Goal: Task Accomplishment & Management: Complete application form

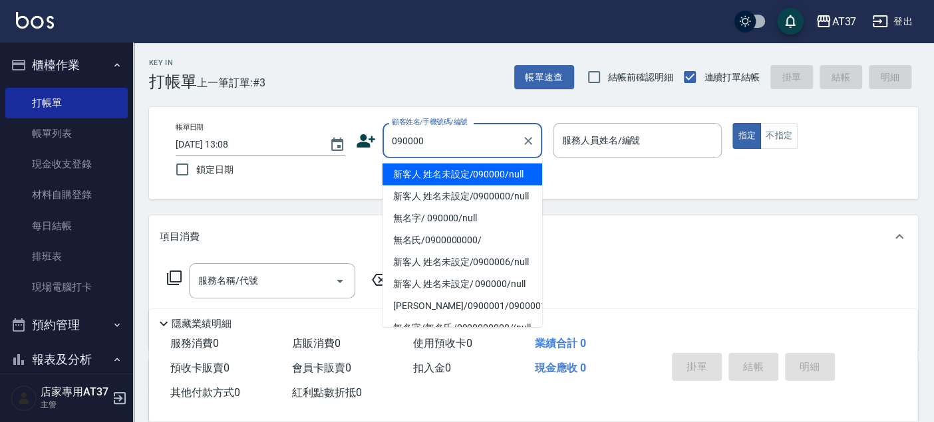
type input "新客人 姓名未設定/090000/null"
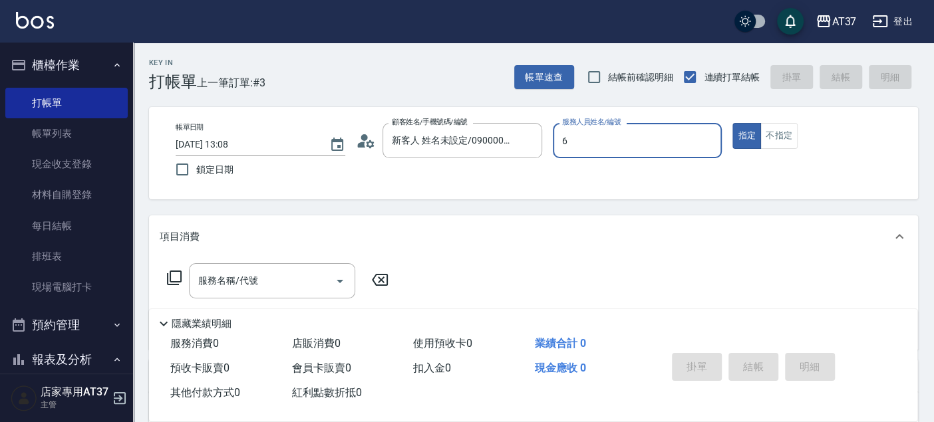
type input "6"
type button "true"
type input "Dolly-6"
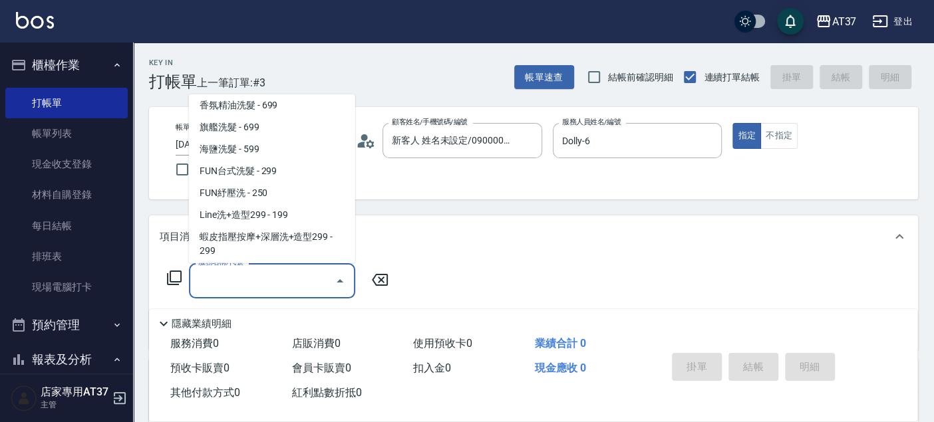
scroll to position [70, 0]
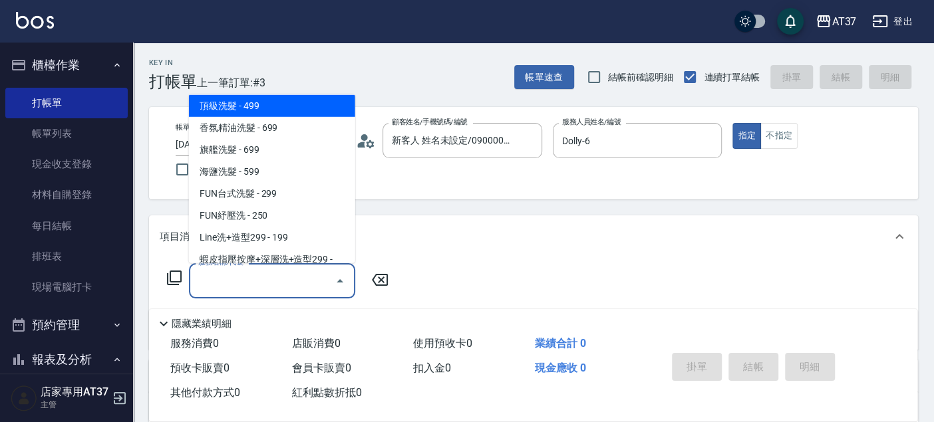
type input "頂級洗髮(104)"
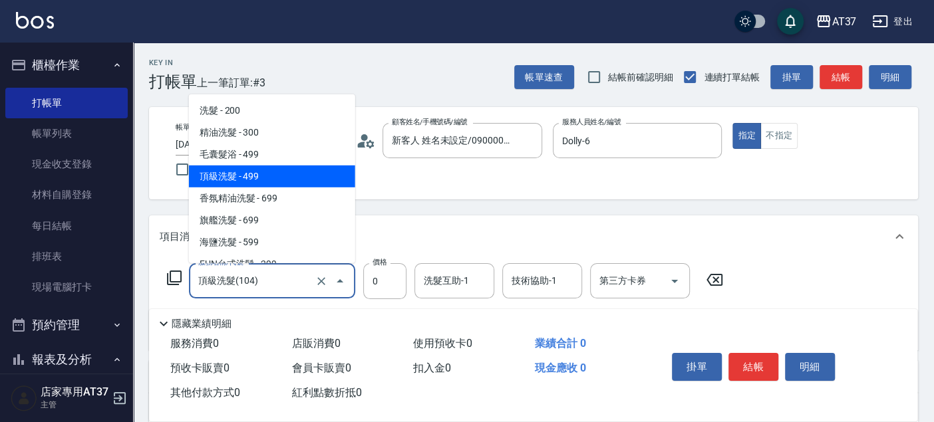
click at [279, 292] on input "頂級洗髮(104)" at bounding box center [253, 280] width 117 height 23
click at [299, 176] on span "頂級洗髮 - 499" at bounding box center [272, 177] width 166 height 22
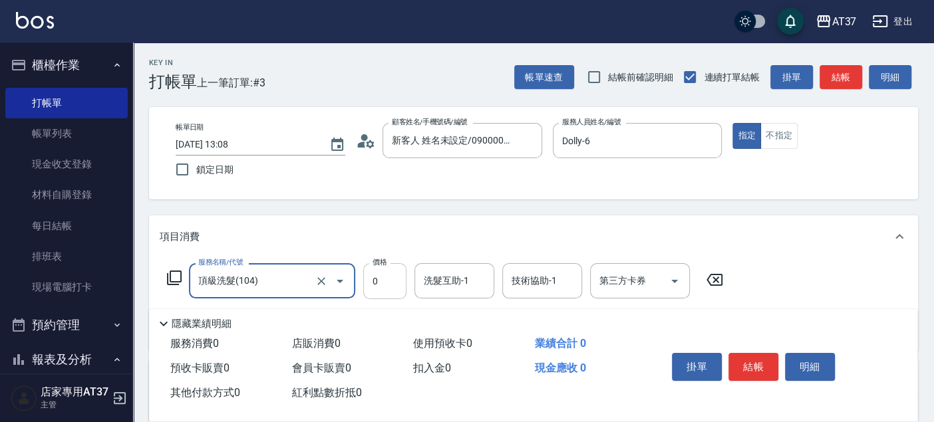
click at [374, 285] on input "0" at bounding box center [384, 281] width 43 height 36
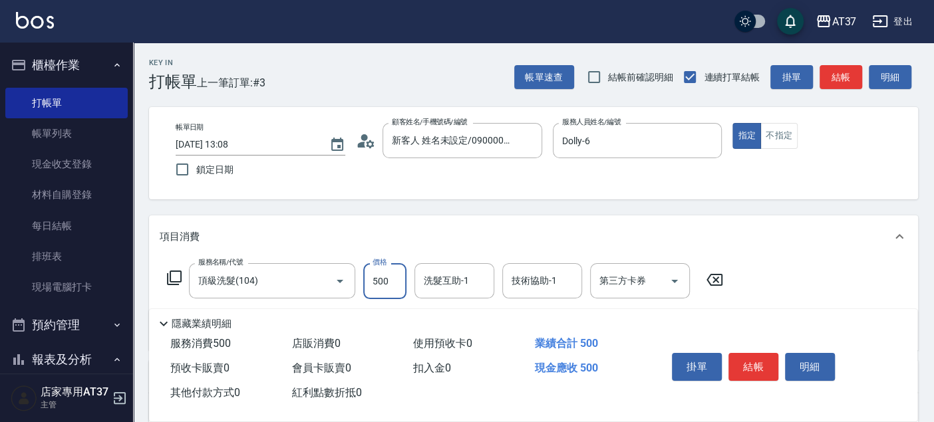
type input "500"
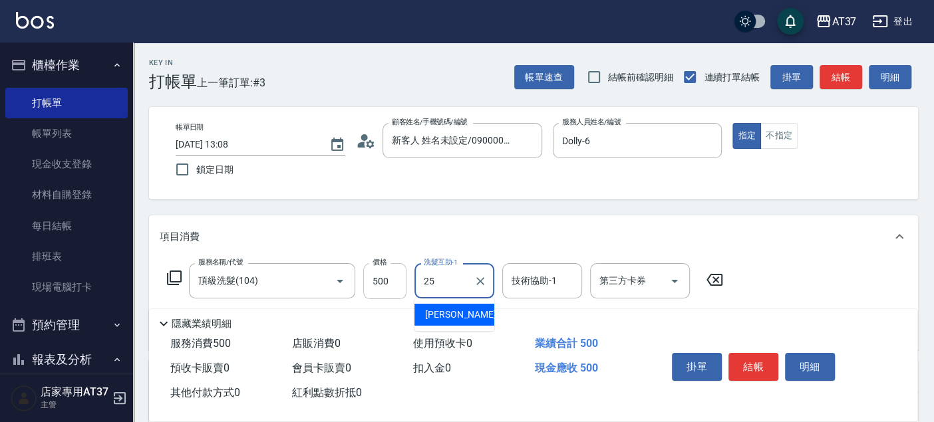
type input "[PERSON_NAME]-25"
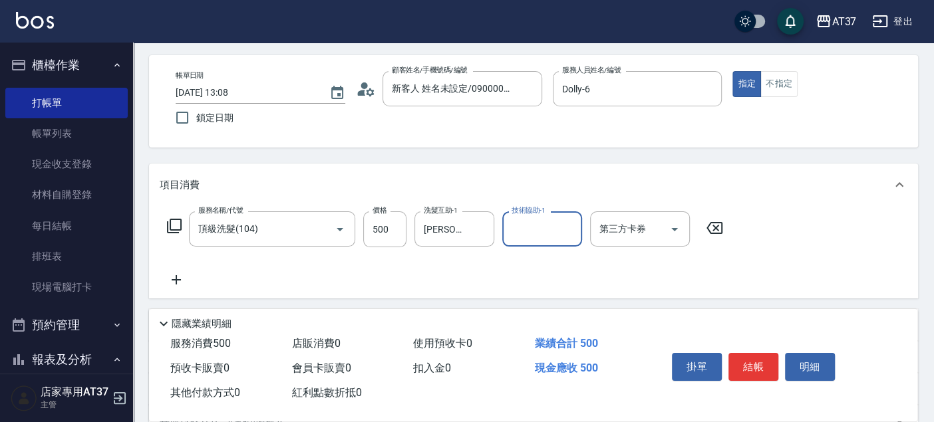
scroll to position [74, 0]
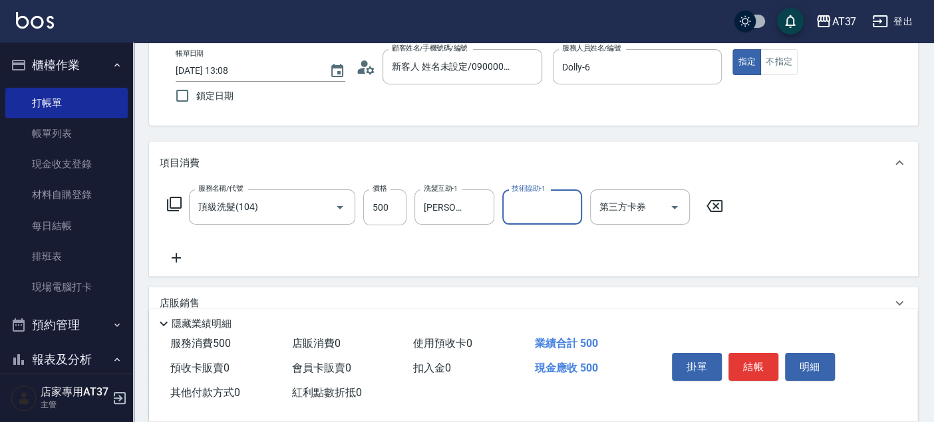
click at [175, 253] on icon at bounding box center [176, 258] width 33 height 16
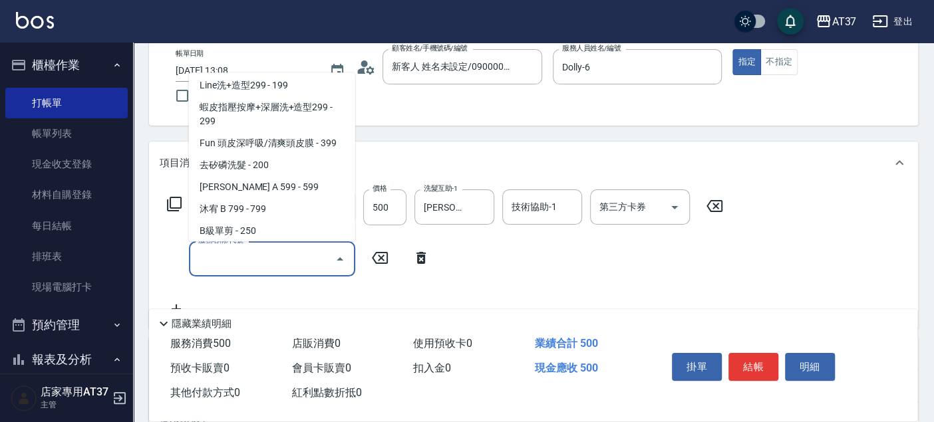
scroll to position [223, 0]
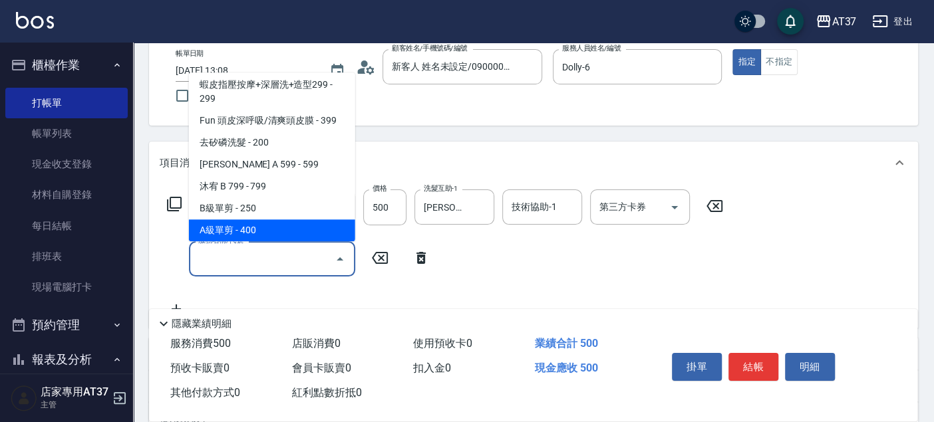
type input "A級單剪(202)"
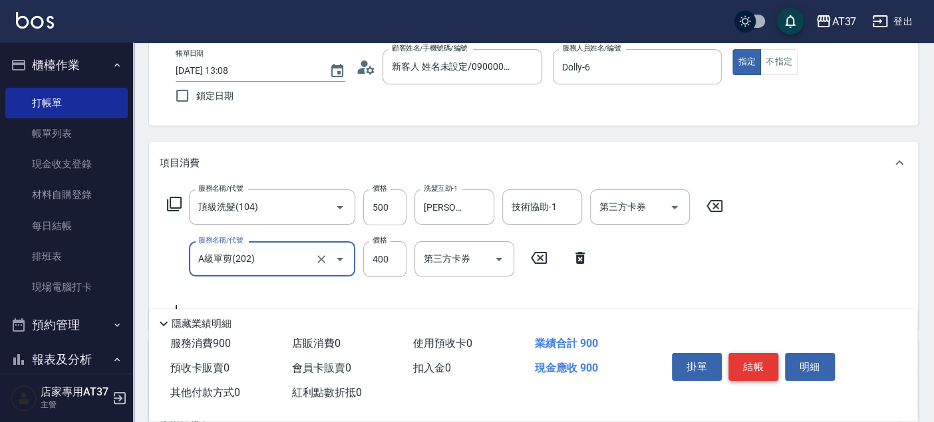
click at [756, 362] on button "結帳" at bounding box center [753, 367] width 50 height 28
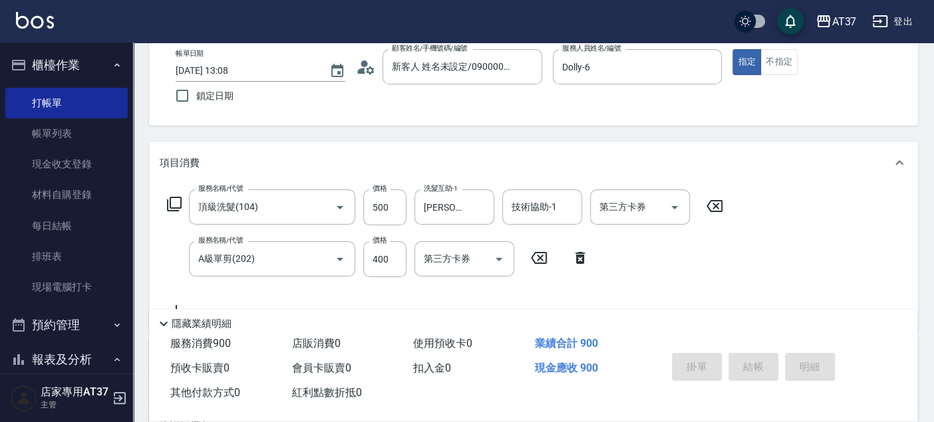
type input "[DATE] 13:51"
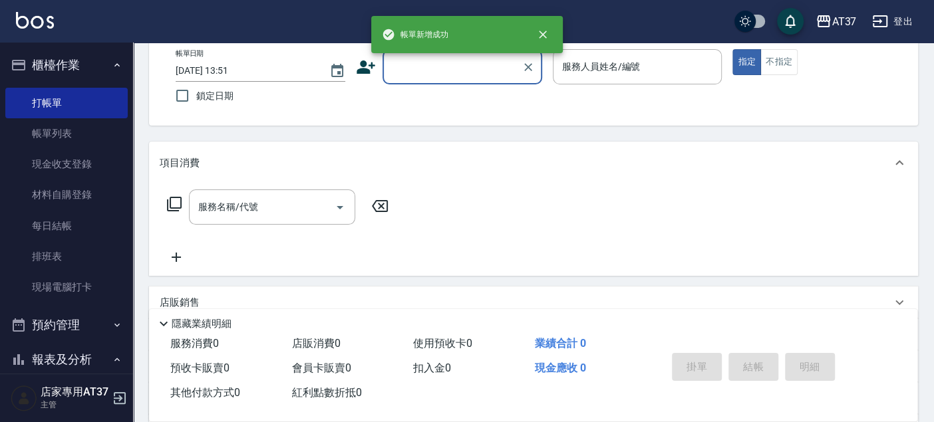
scroll to position [0, 0]
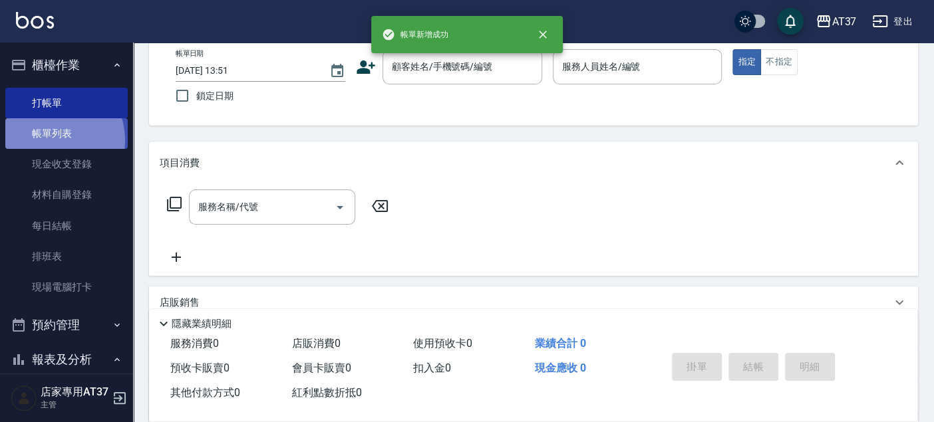
click at [53, 140] on link "帳單列表" at bounding box center [66, 133] width 122 height 31
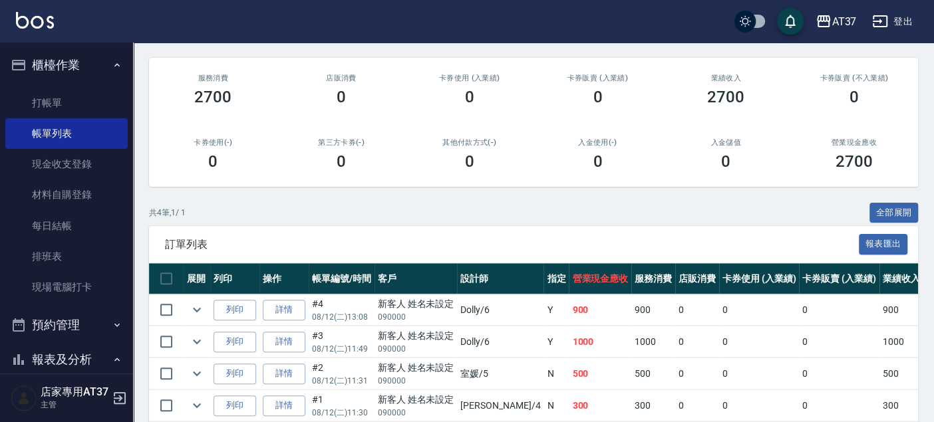
scroll to position [209, 0]
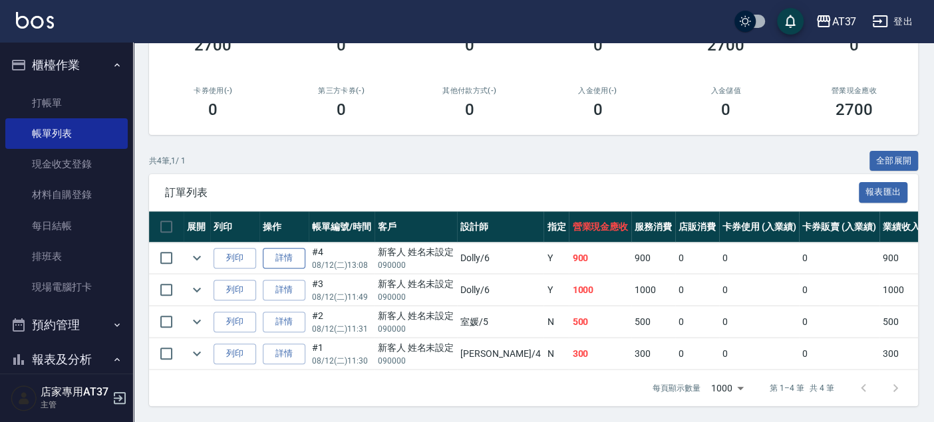
click at [287, 253] on link "詳情" at bounding box center [284, 258] width 43 height 21
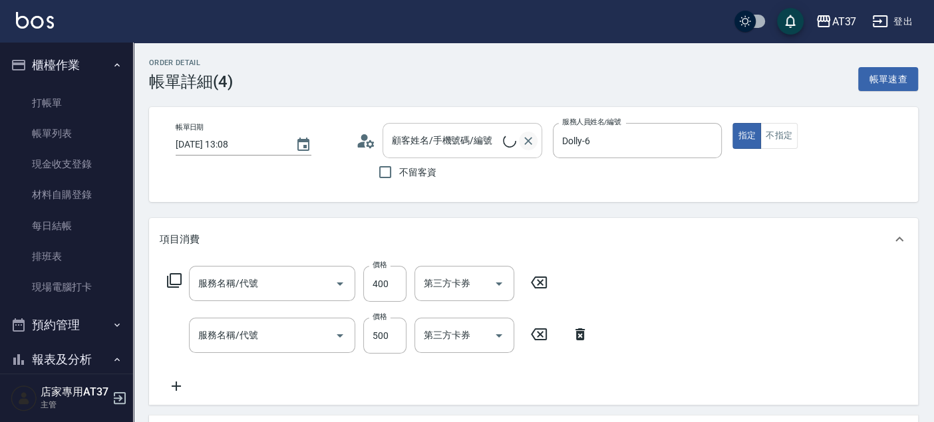
type input "[DATE] 13:08"
type input "Dolly-6"
click at [532, 140] on icon "Clear" at bounding box center [527, 140] width 13 height 13
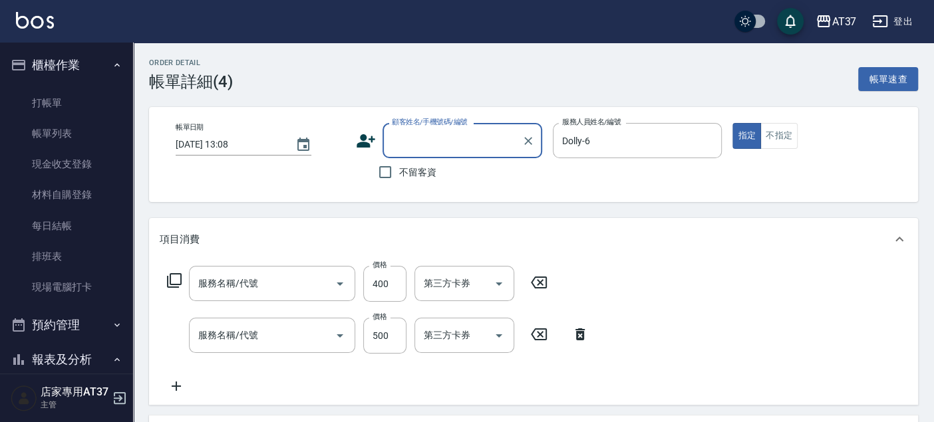
type input "A級單剪(202)"
type input "頂級洗髮(104)"
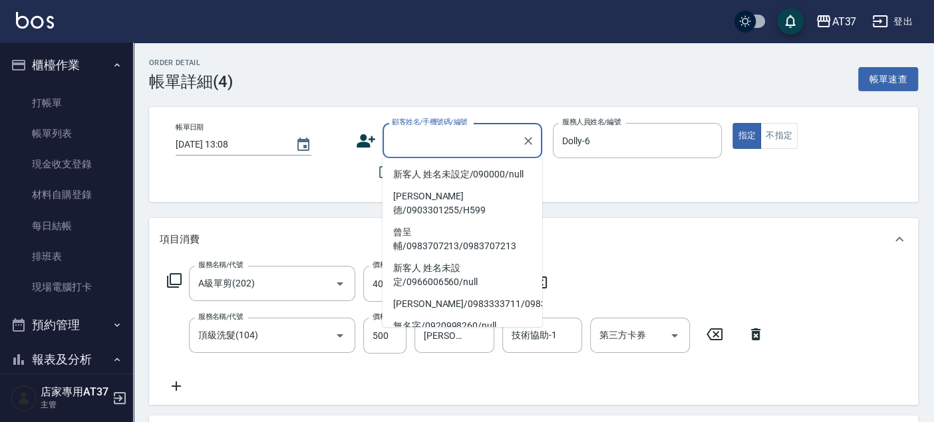
click at [511, 140] on input "顧客姓名/手機號碼/編號" at bounding box center [452, 140] width 128 height 23
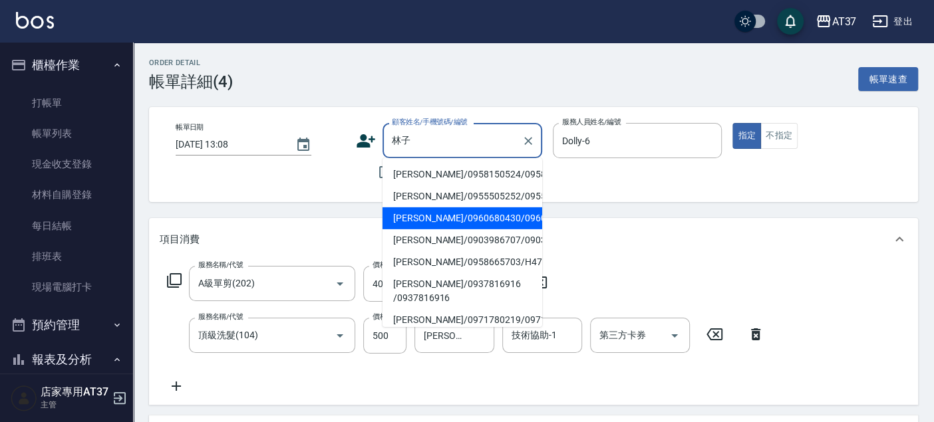
click at [452, 229] on li "[PERSON_NAME]/0960680430/0960680430" at bounding box center [462, 218] width 160 height 22
type input "[PERSON_NAME]/0960680430/0960680430"
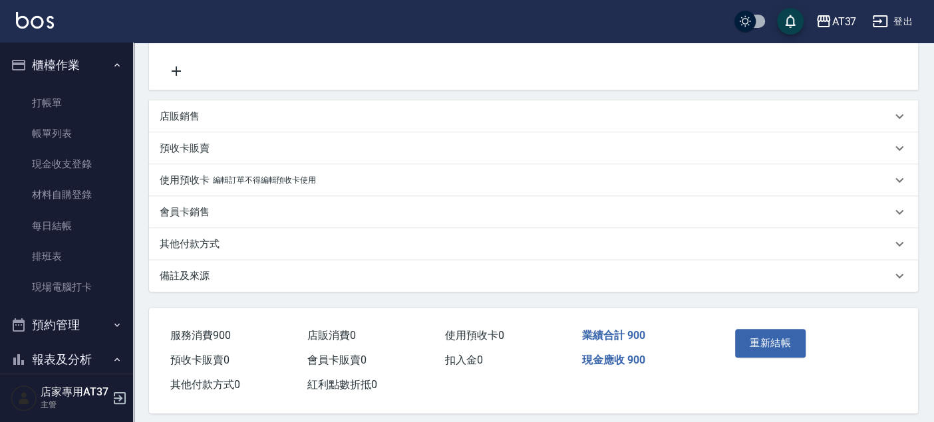
scroll to position [326, 0]
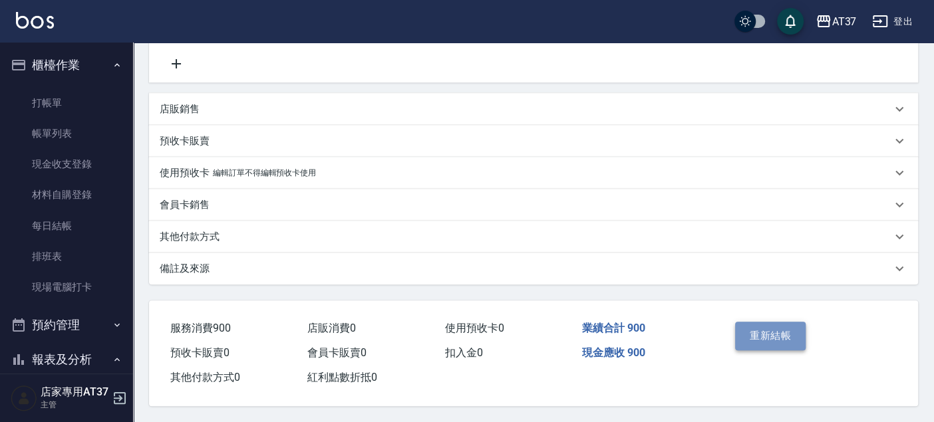
click at [752, 331] on button "重新結帳" at bounding box center [770, 336] width 70 height 28
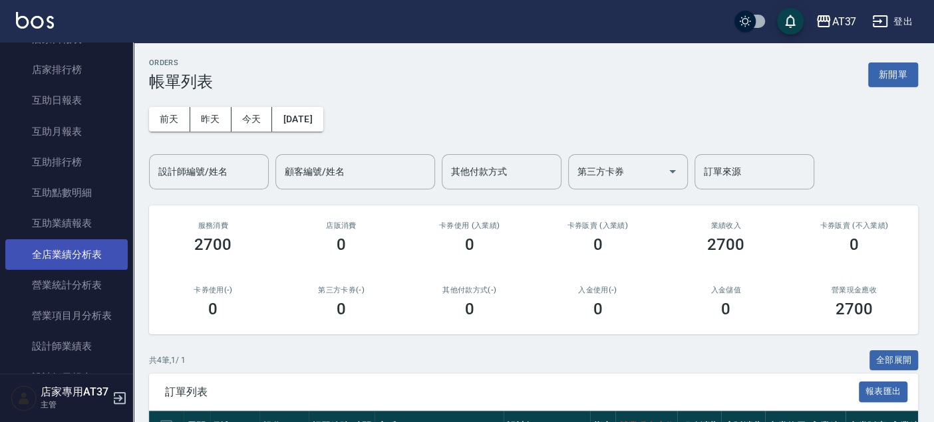
scroll to position [443, 0]
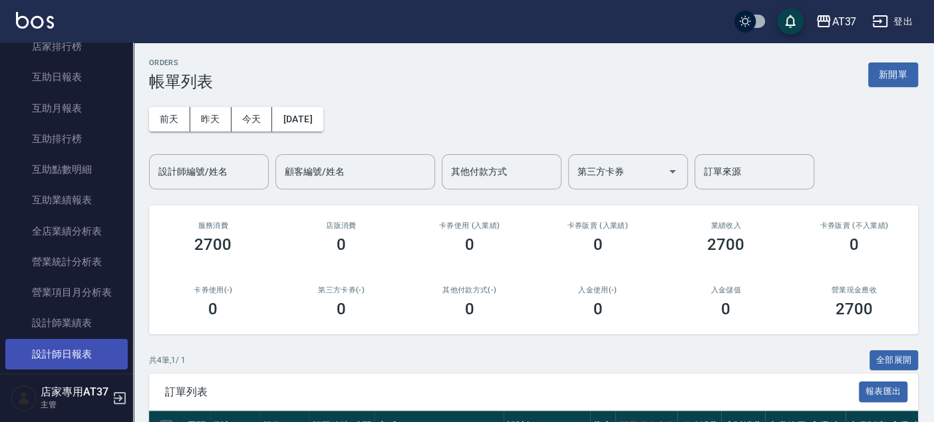
click at [88, 350] on link "設計師日報表" at bounding box center [66, 354] width 122 height 31
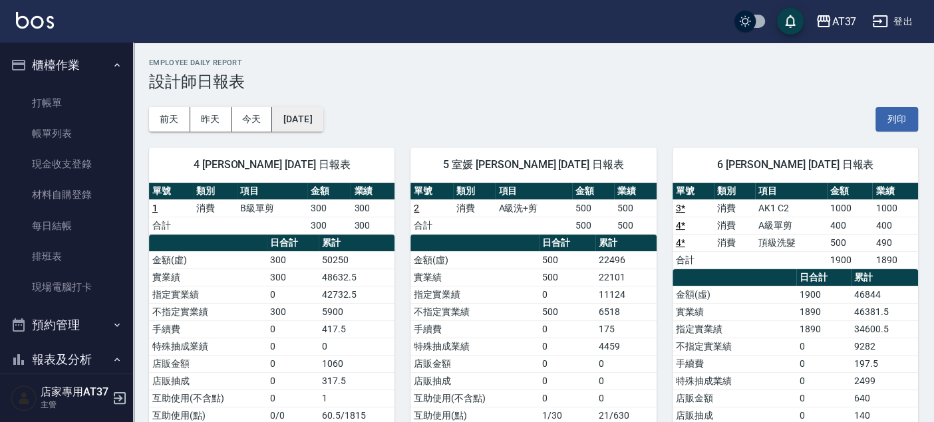
click at [310, 121] on button "[DATE]" at bounding box center [297, 119] width 51 height 25
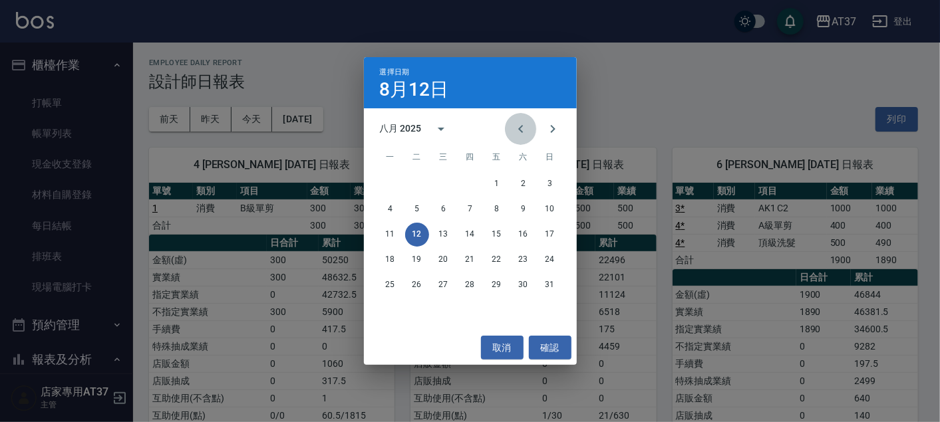
click at [519, 129] on icon "Previous month" at bounding box center [520, 129] width 5 height 8
click at [499, 211] on button "11" at bounding box center [497, 210] width 24 height 24
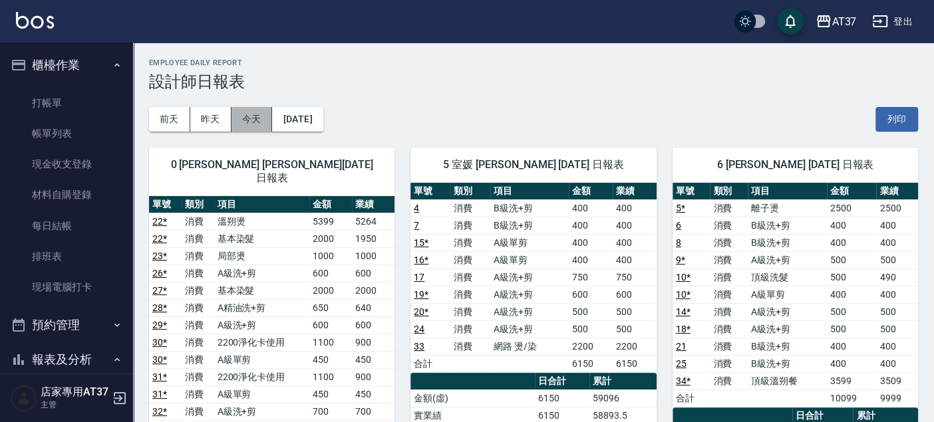
click at [253, 118] on button "今天" at bounding box center [251, 119] width 41 height 25
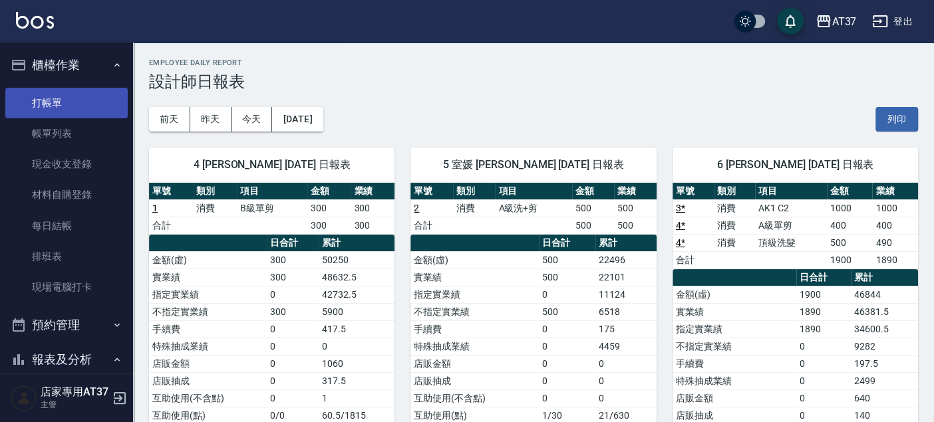
click at [51, 104] on link "打帳單" at bounding box center [66, 103] width 122 height 31
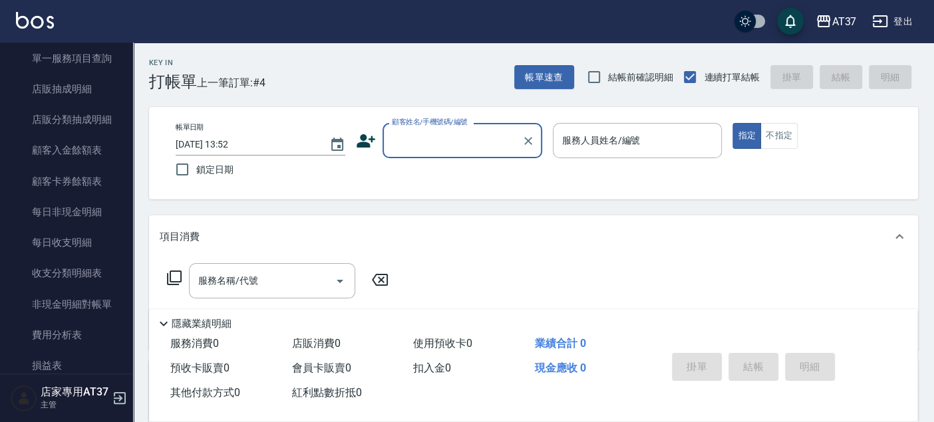
scroll to position [1108, 0]
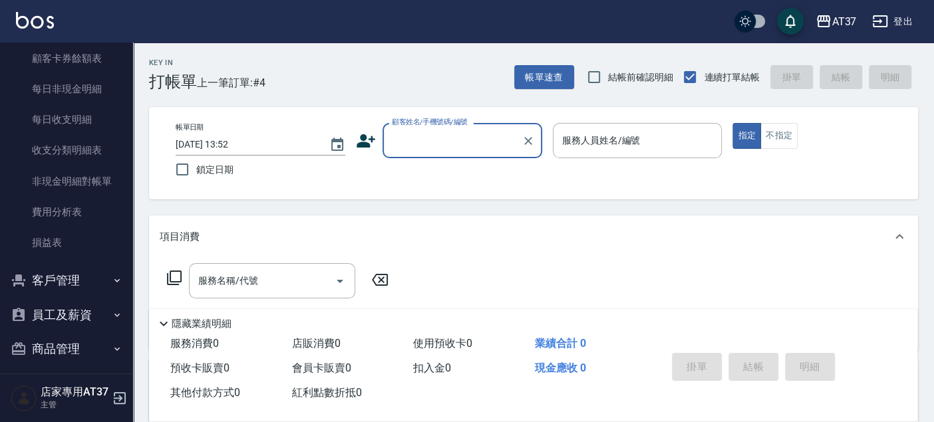
click at [92, 275] on button "客戶管理" at bounding box center [66, 280] width 122 height 35
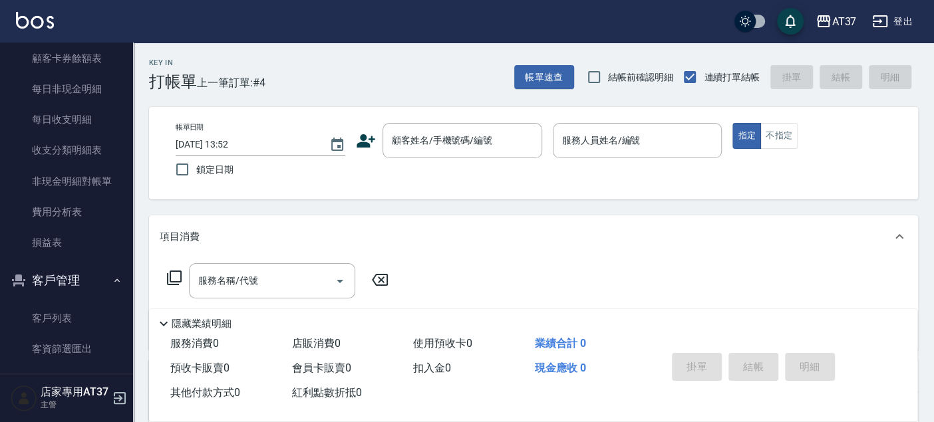
scroll to position [1256, 0]
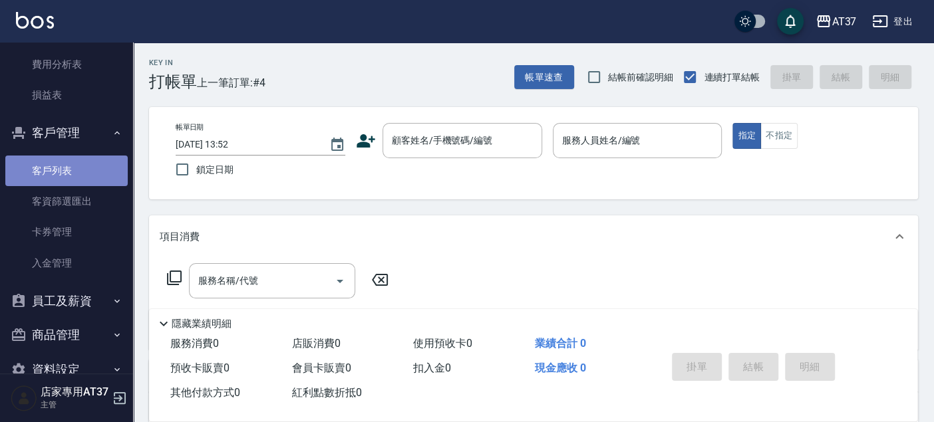
click at [98, 176] on link "客戶列表" at bounding box center [66, 171] width 122 height 31
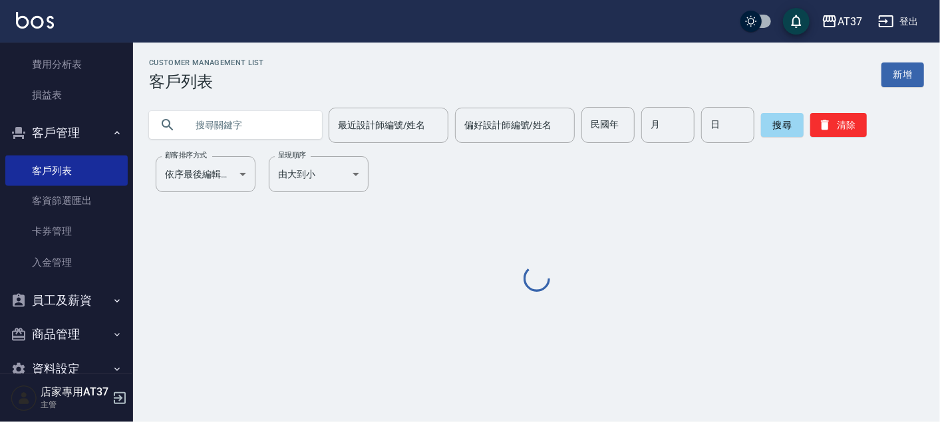
click at [256, 129] on input "text" at bounding box center [248, 125] width 125 height 36
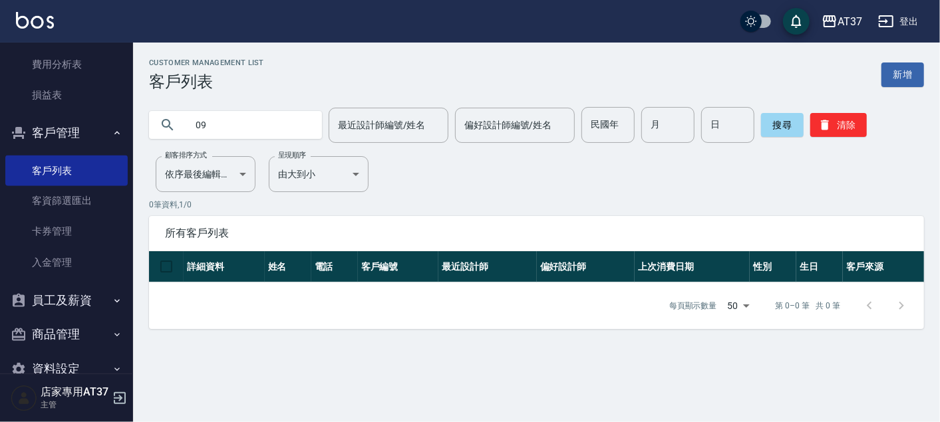
type input "0"
type input "[PERSON_NAME]"
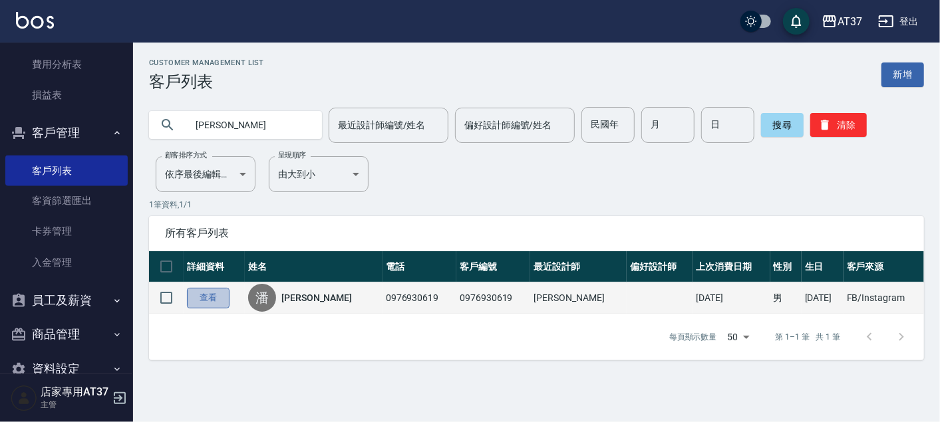
click at [217, 300] on link "查看" at bounding box center [208, 298] width 43 height 21
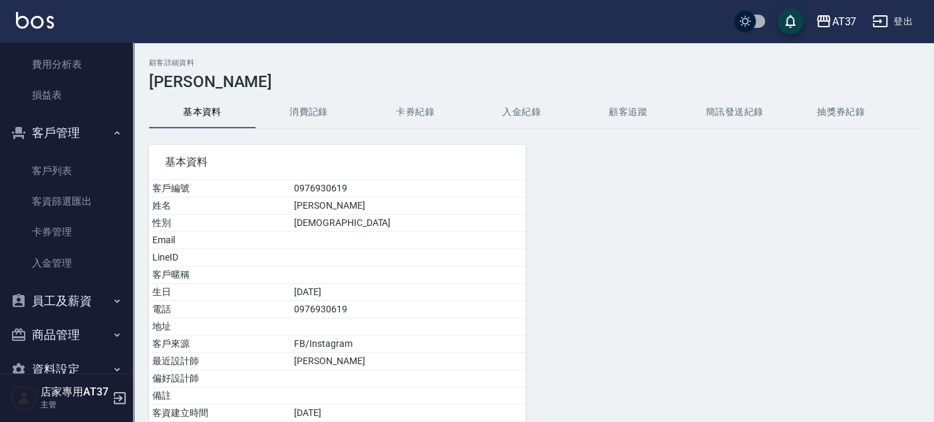
click at [320, 114] on button "消費記錄" at bounding box center [308, 112] width 106 height 32
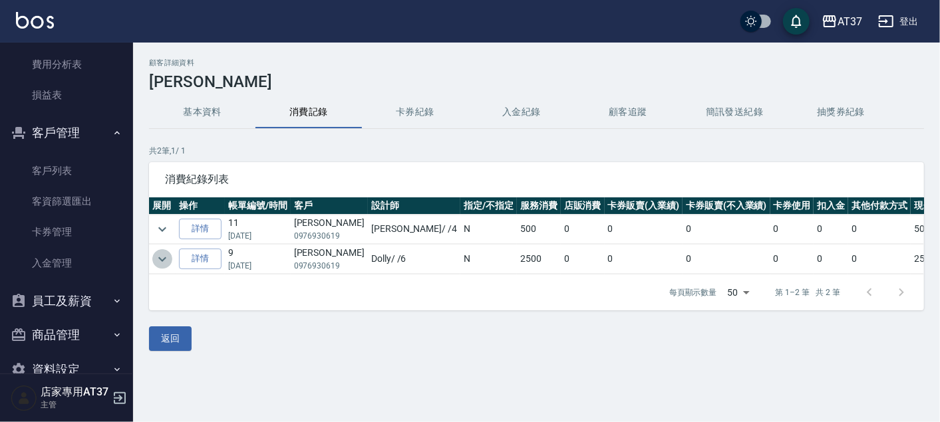
click at [164, 251] on icon "expand row" at bounding box center [162, 259] width 16 height 16
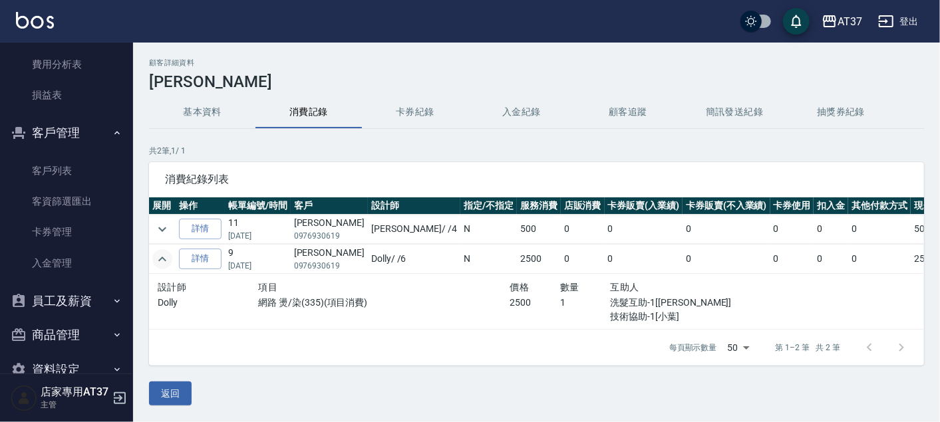
click at [207, 110] on button "基本資料" at bounding box center [202, 112] width 106 height 32
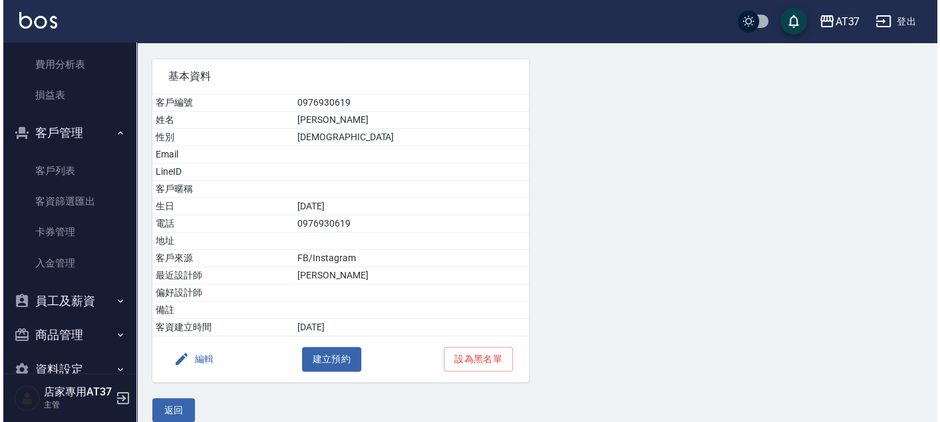
scroll to position [98, 0]
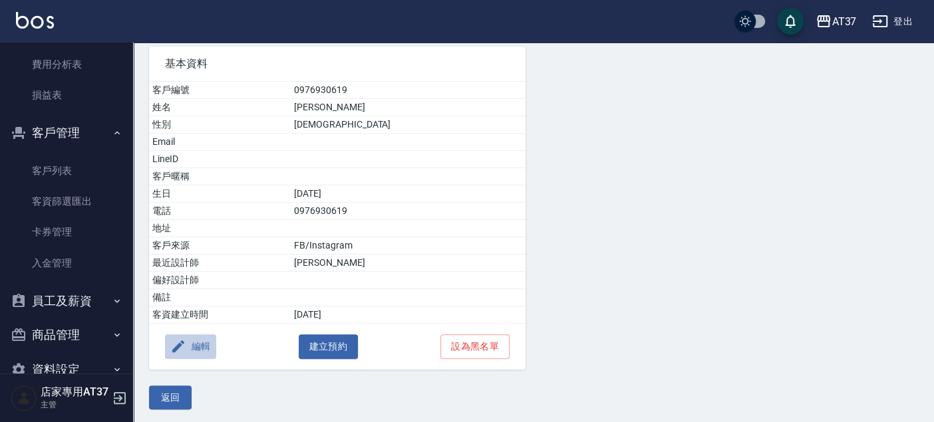
click at [199, 344] on button "編輯" at bounding box center [190, 346] width 51 height 25
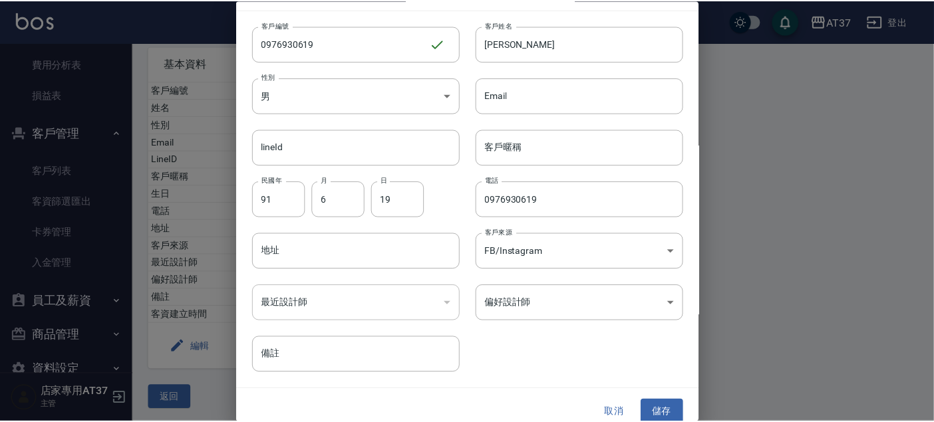
scroll to position [38, 0]
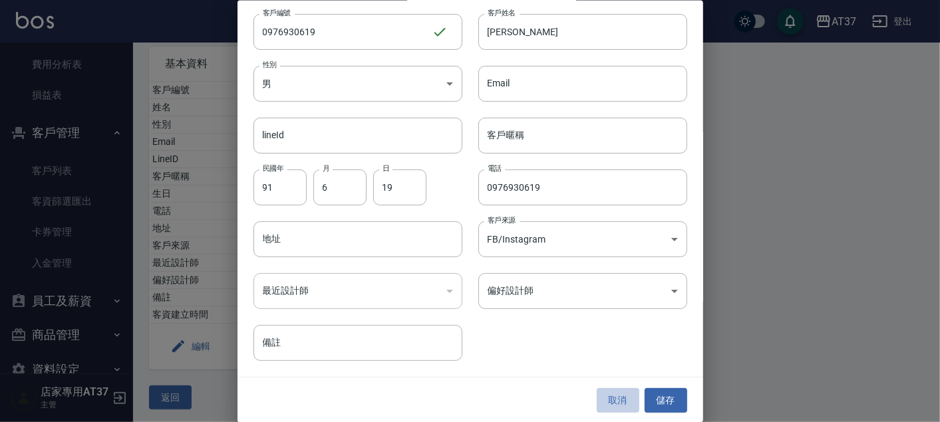
click at [626, 396] on button "取消" at bounding box center [617, 400] width 43 height 25
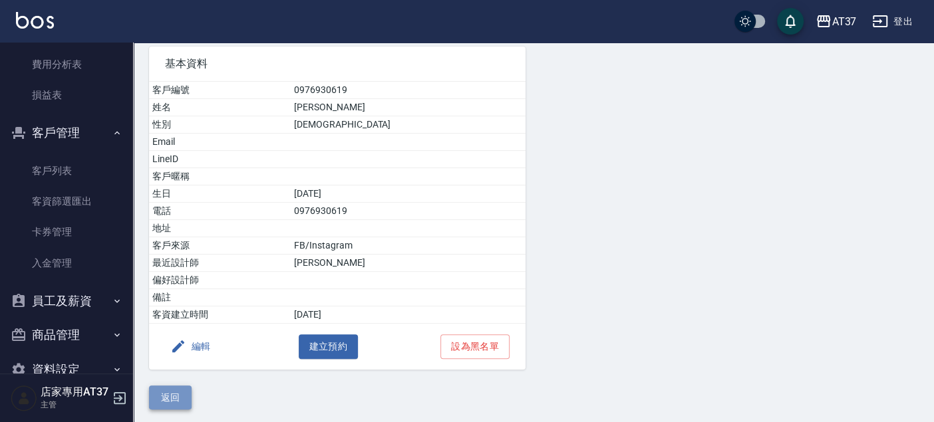
click at [179, 396] on button "返回" at bounding box center [170, 398] width 43 height 25
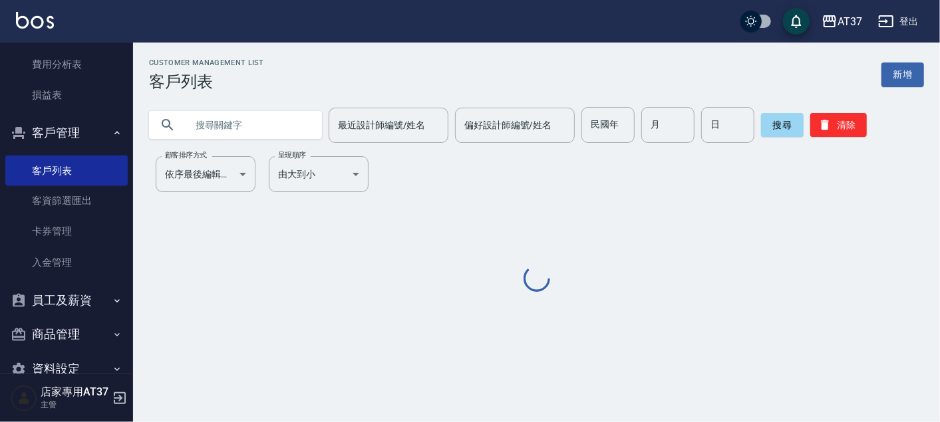
click at [264, 121] on input "text" at bounding box center [248, 125] width 125 height 36
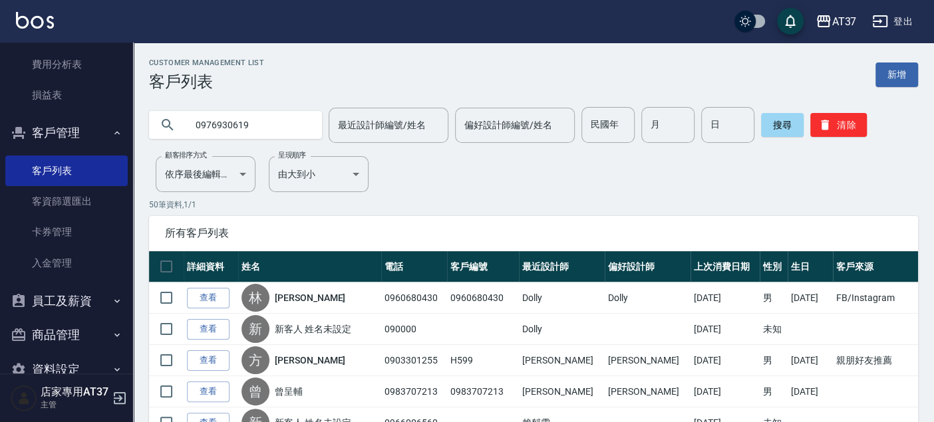
type input "0976930619"
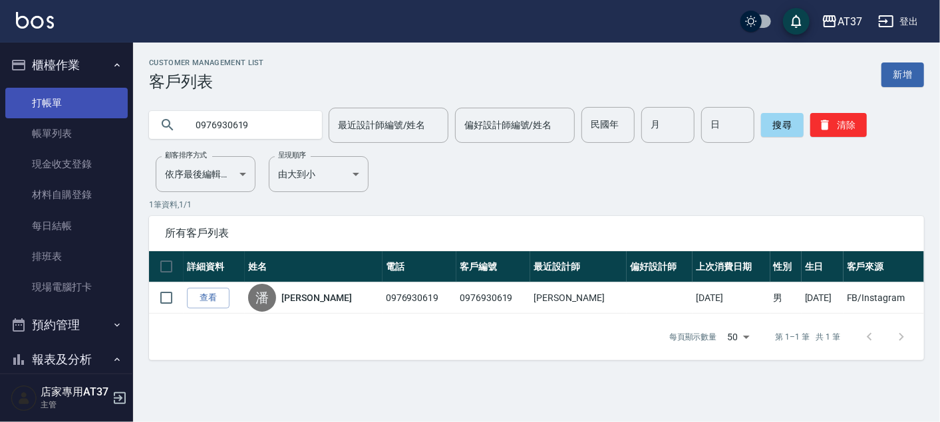
click at [77, 94] on link "打帳單" at bounding box center [66, 103] width 122 height 31
